Goal: Task Accomplishment & Management: Manage account settings

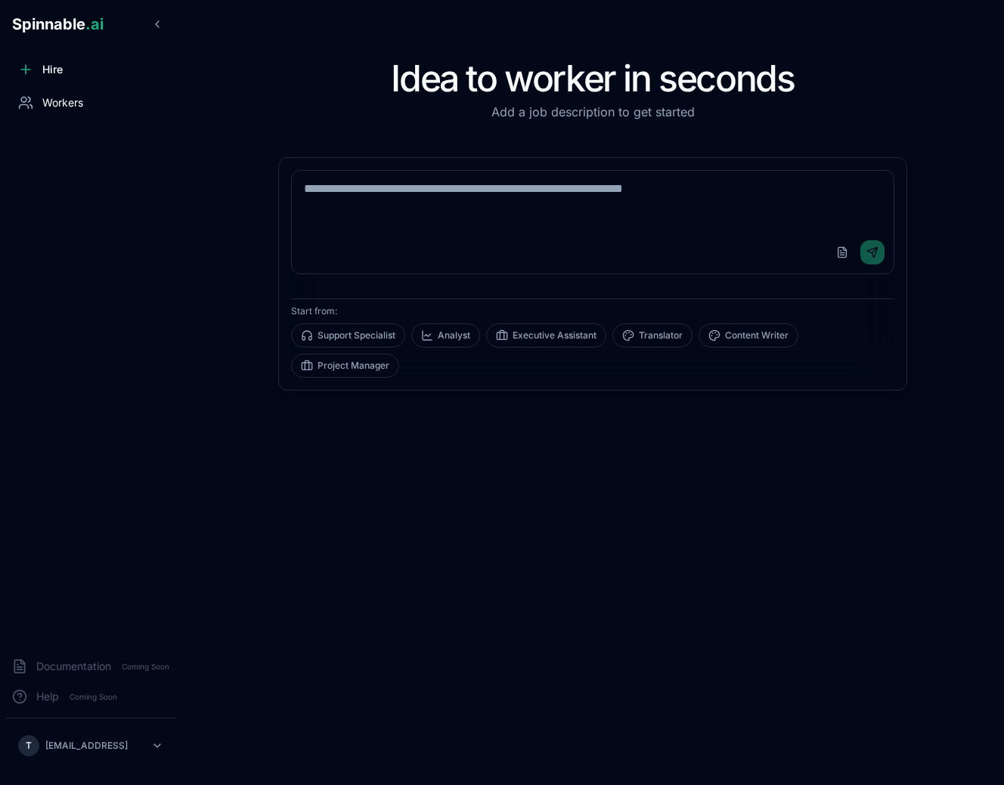
click at [88, 110] on div "Workers" at bounding box center [90, 103] width 169 height 30
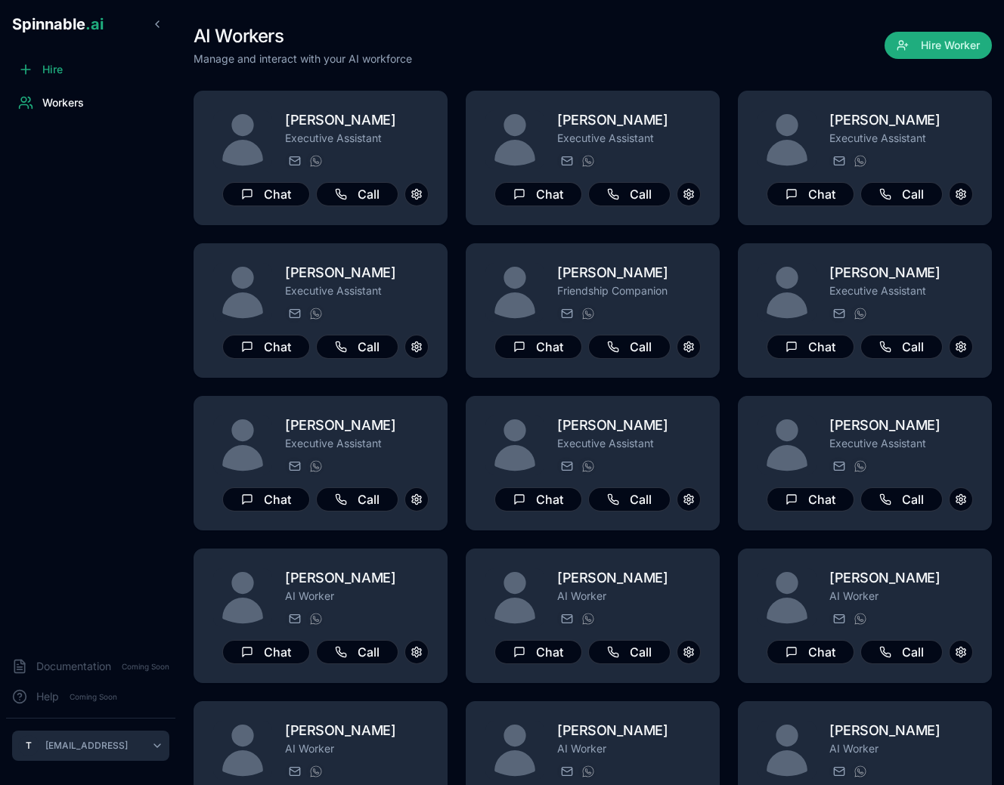
click at [153, 749] on html "Spinnable .ai Hire Workers Documentation Coming Soon Help Coming Soon T [EMAIL_…" at bounding box center [502, 392] width 1004 height 785
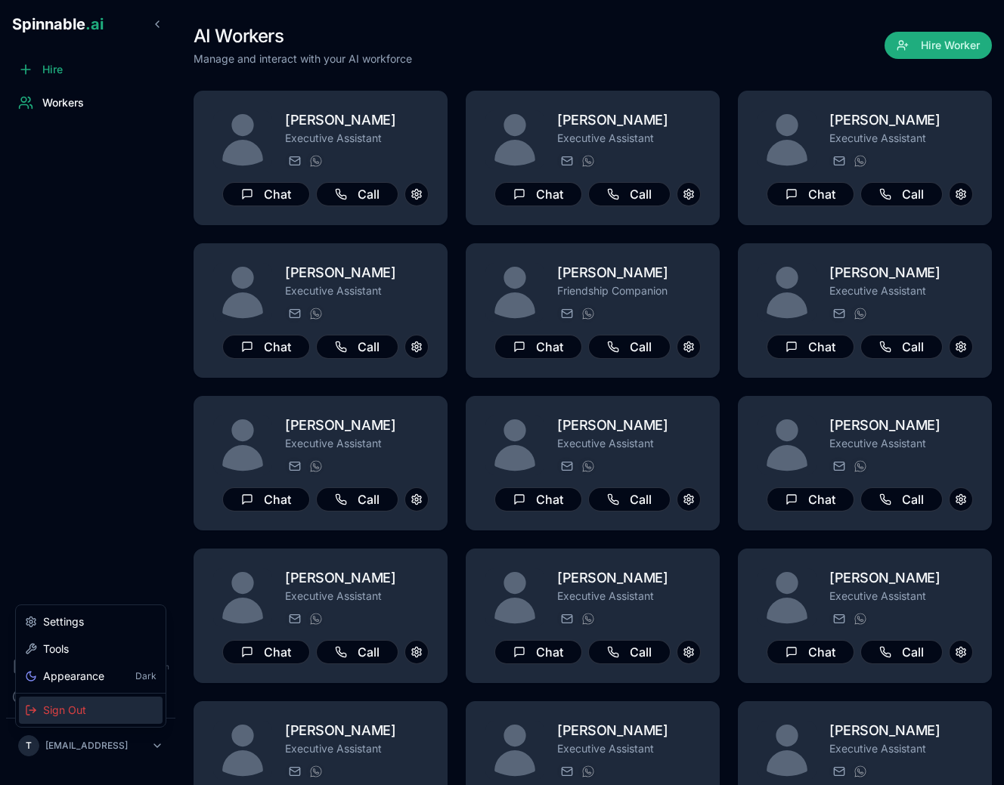
click at [88, 707] on div "Sign Out" at bounding box center [91, 710] width 144 height 27
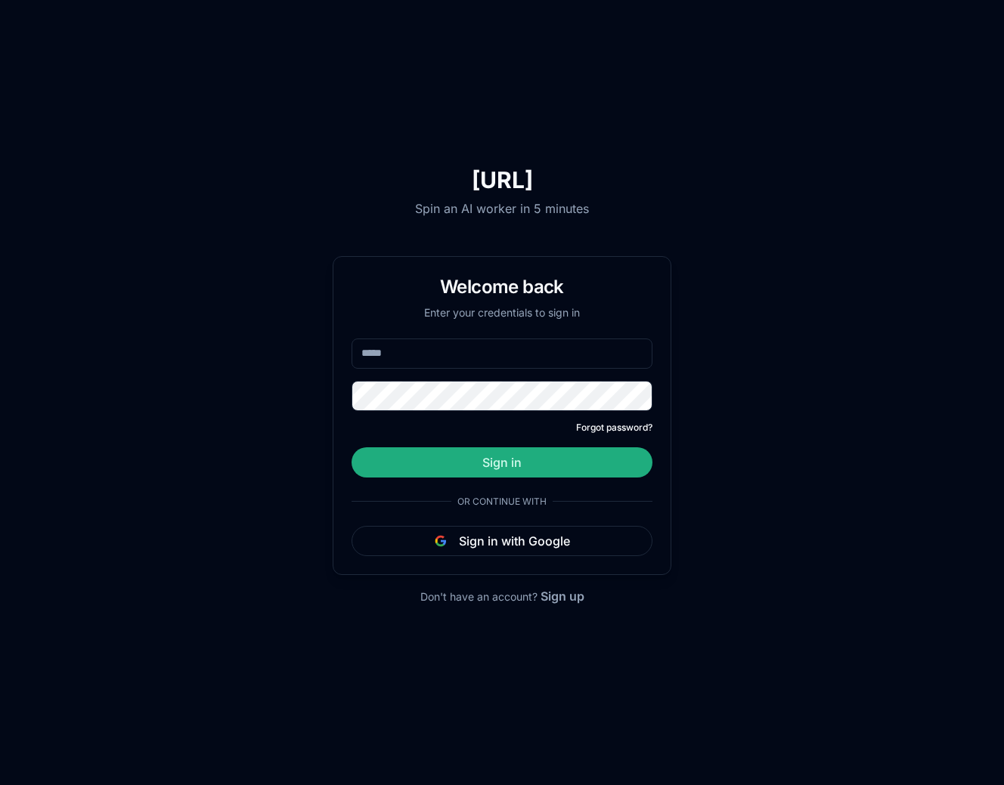
click at [450, 354] on input "email" at bounding box center [501, 354] width 301 height 30
type input "**********"
click at [351, 447] on button "Sign in" at bounding box center [501, 462] width 301 height 30
